Goal: Transaction & Acquisition: Purchase product/service

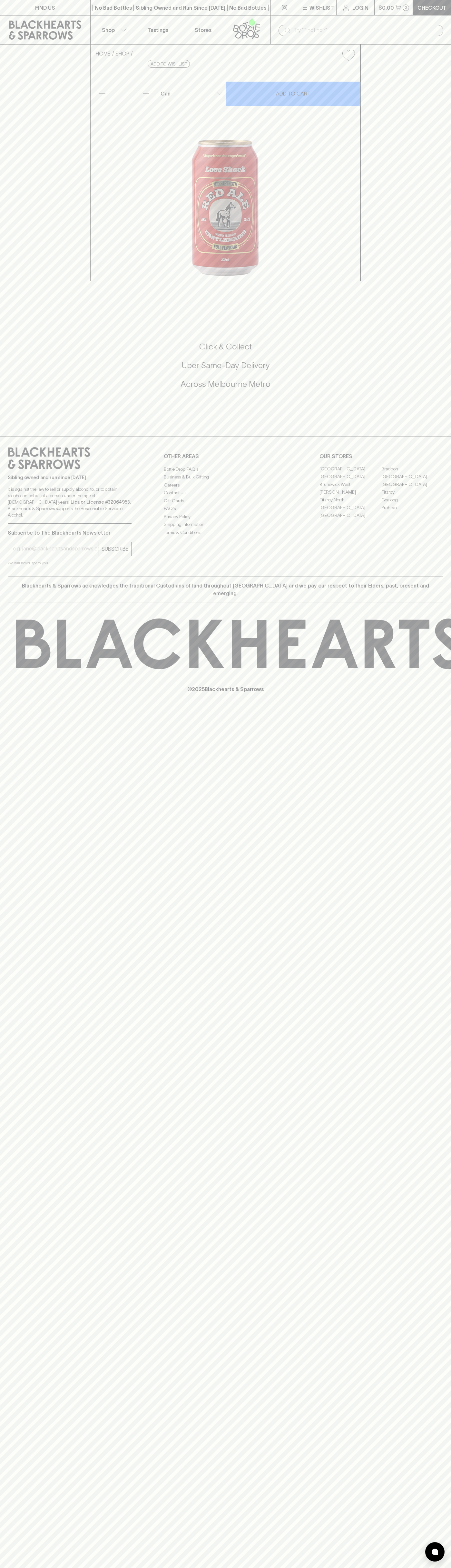
click at [403, 19] on div "​" at bounding box center [360, 30] width 180 height 29
click at [441, 281] on div "HOME SHOP Love Shack Mid-Strength Red Ale $6.00 Add to wishlist 10% discount wh…" at bounding box center [225, 163] width 451 height 237
click at [121, 1568] on html "FIND US | No Bad Bottles | Sibling Owned and Run Since 2006 | No Bad Bottles | …" at bounding box center [225, 784] width 451 height 1568
click at [5, 268] on div "HOME SHOP Love Shack Mid-Strength Red Ale $6.00 Add to wishlist 10% discount wh…" at bounding box center [225, 163] width 451 height 237
